Goal: Find specific page/section: Find specific page/section

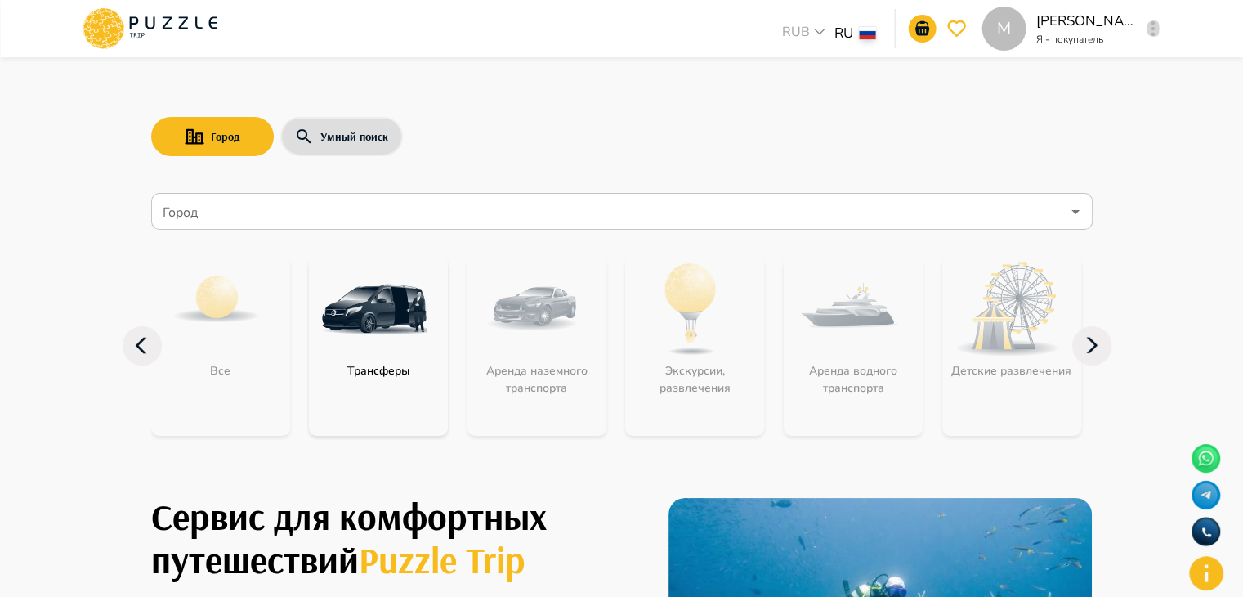
click at [1157, 35] on button "button" at bounding box center [1153, 28] width 12 height 23
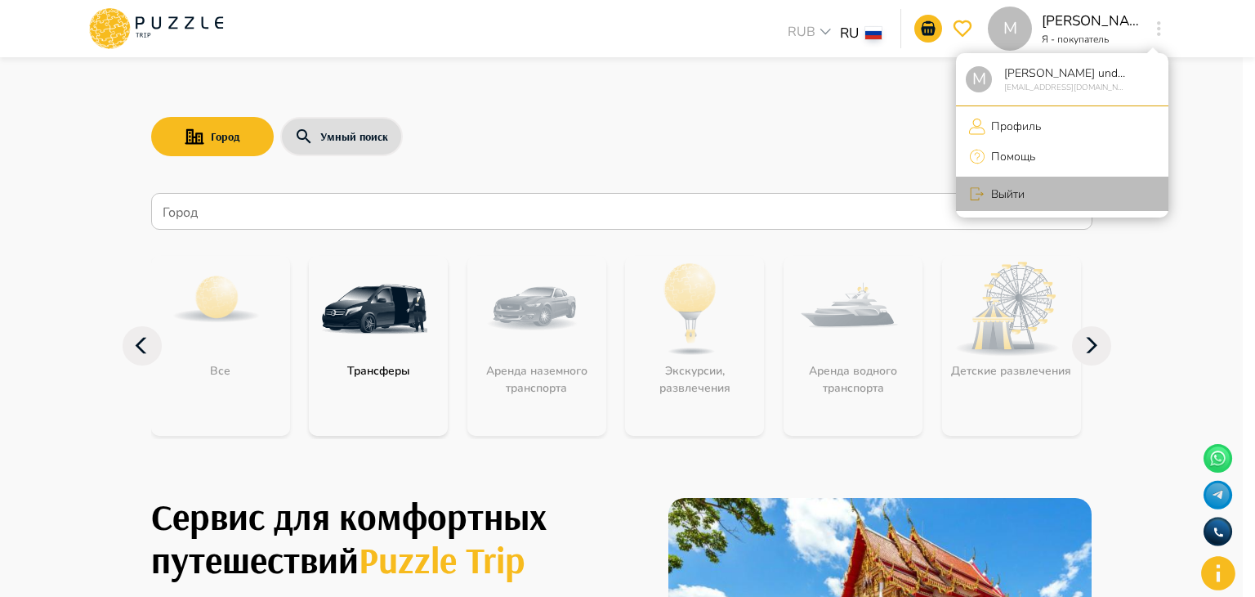
click at [1057, 208] on li "Выйти" at bounding box center [1062, 194] width 212 height 34
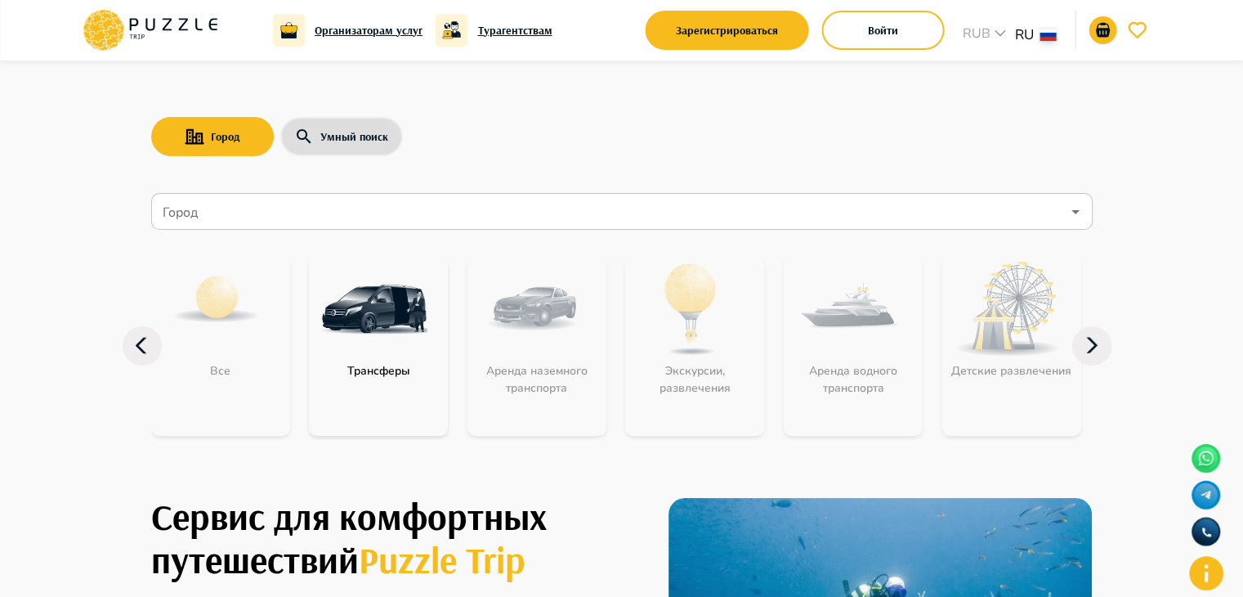
click at [380, 46] on div "Организаторам услуг" at bounding box center [347, 30] width 150 height 33
click at [380, 35] on h6 "Организаторам услуг" at bounding box center [369, 30] width 108 height 18
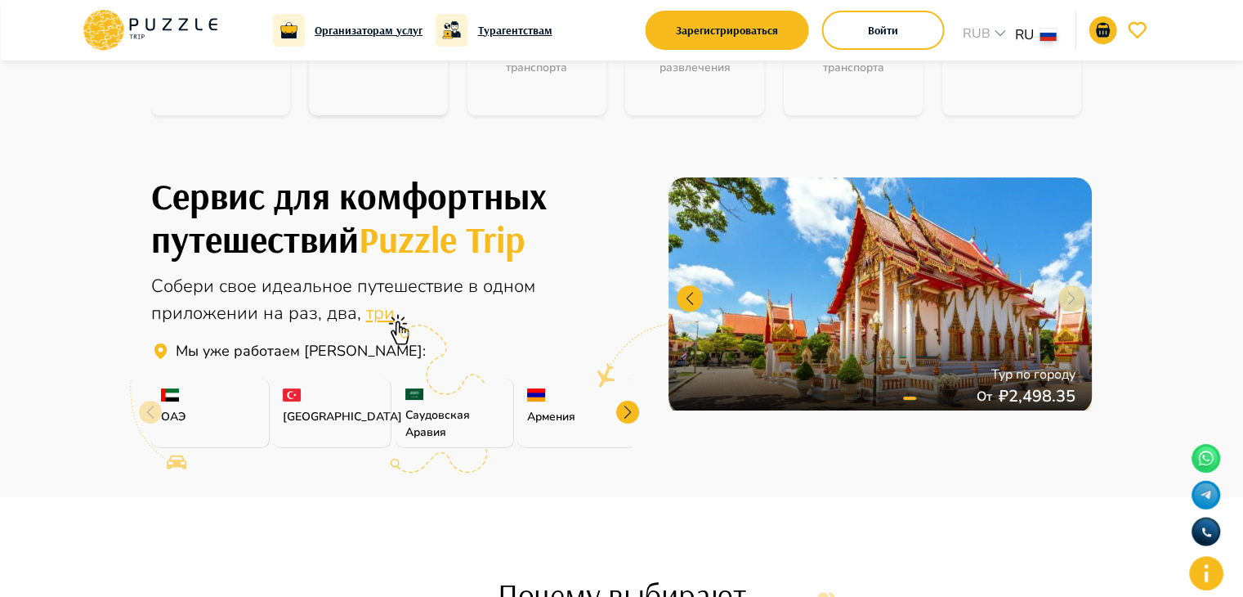
scroll to position [320, 0]
